Goal: Task Accomplishment & Management: Complete application form

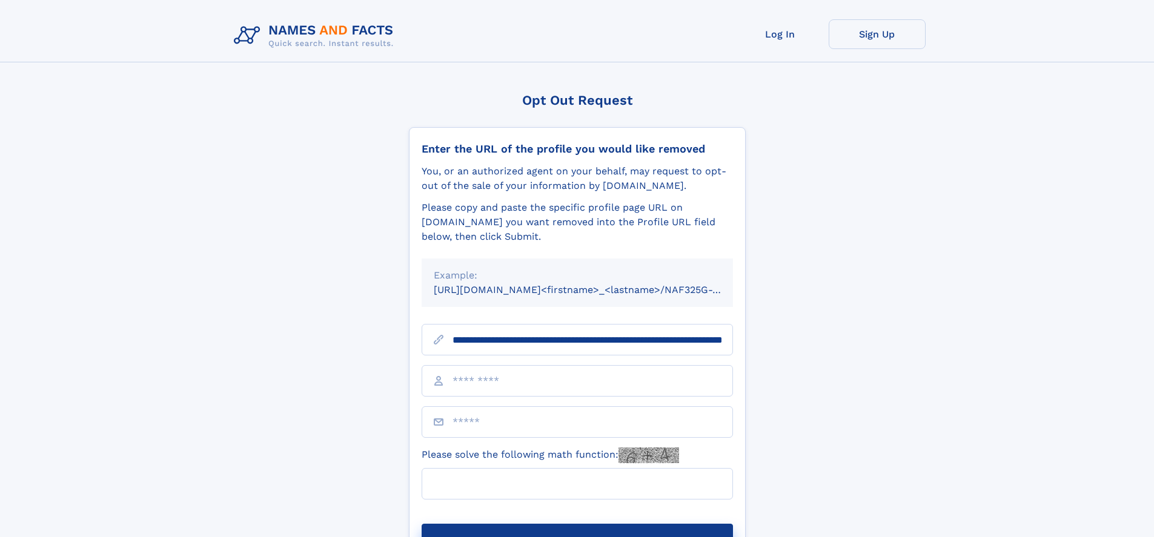
type input "**********"
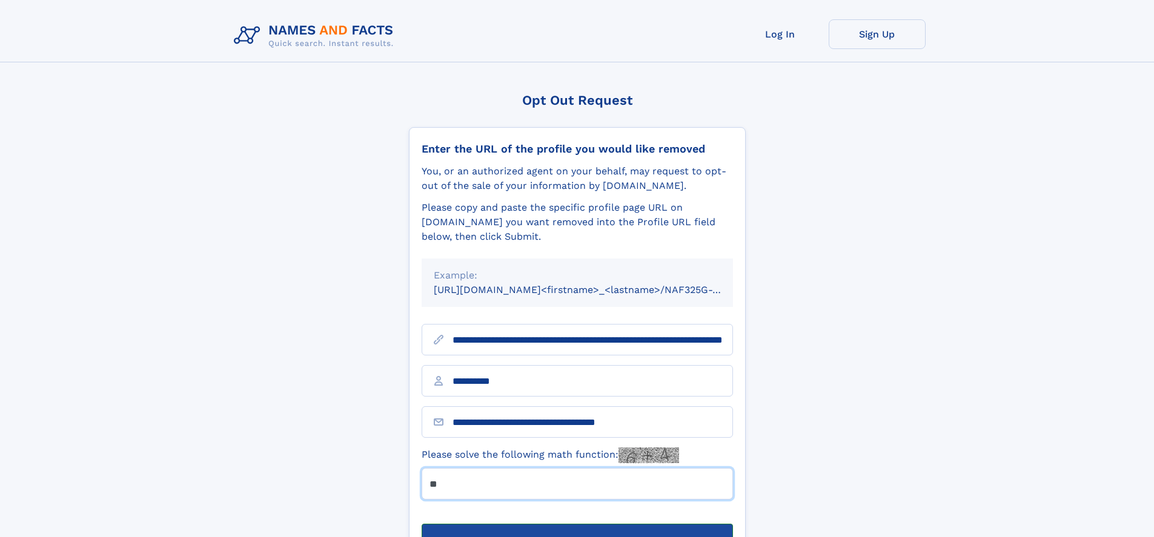
type input "**"
click at [577, 524] on button "Submit Opt Out Request" at bounding box center [577, 543] width 311 height 39
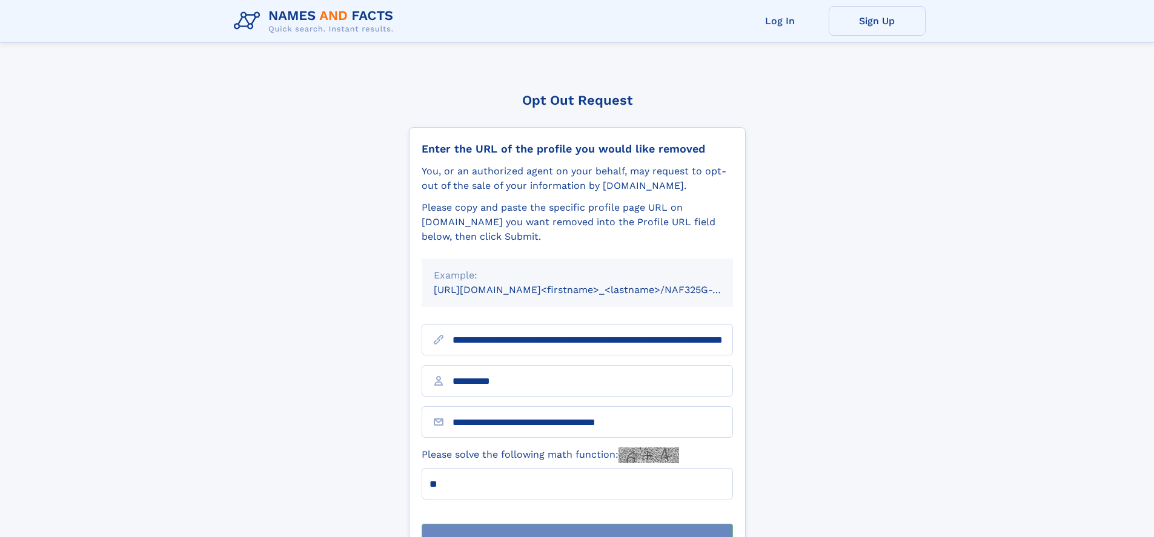
scroll to position [39, 0]
